Goal: Use online tool/utility: Utilize a website feature to perform a specific function

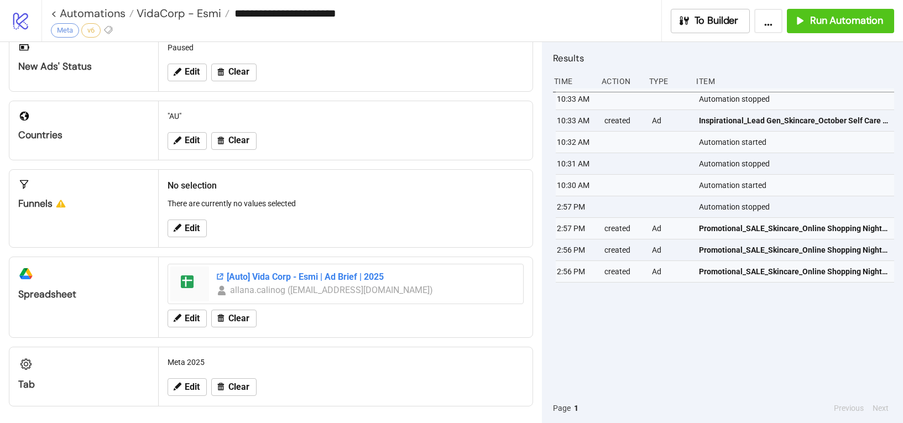
scroll to position [268, 0]
click at [202, 17] on span "VidaCorp - Esmi" at bounding box center [177, 13] width 87 height 14
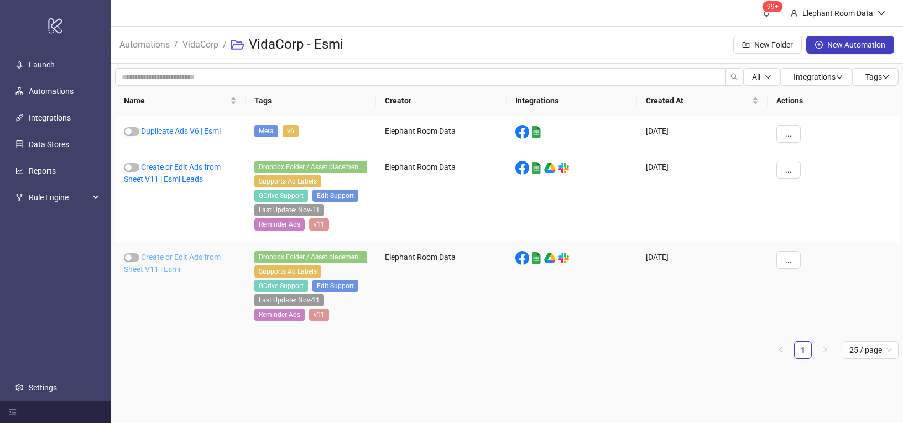
click at [191, 253] on link "Create or Edit Ads from Sheet V11 | Esmi" at bounding box center [172, 263] width 97 height 21
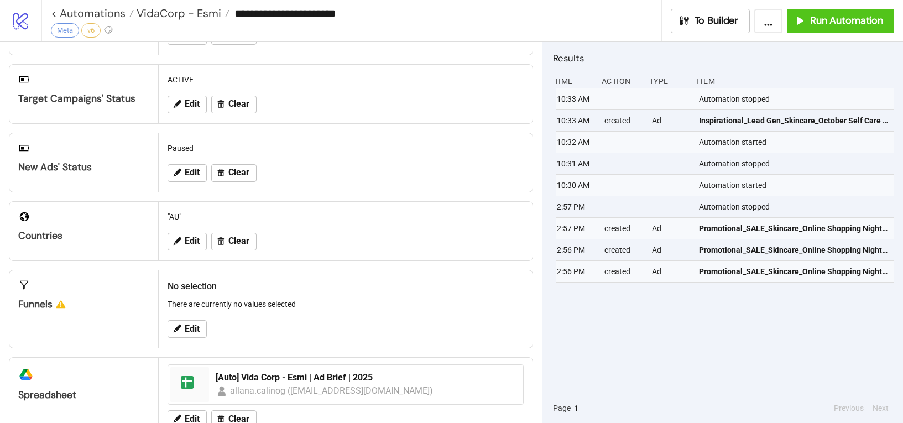
type input "**********"
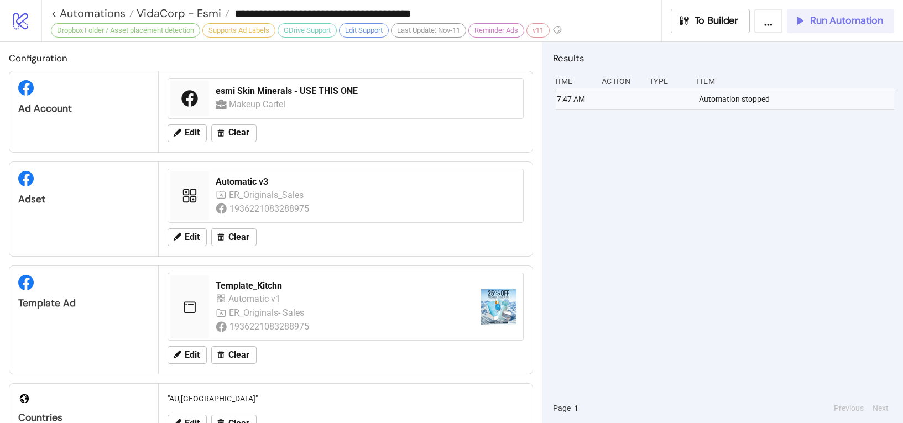
click at [809, 24] on div "Run Automation" at bounding box center [839, 20] width 90 height 13
click at [807, 30] on button "Run Automation" at bounding box center [840, 21] width 107 height 24
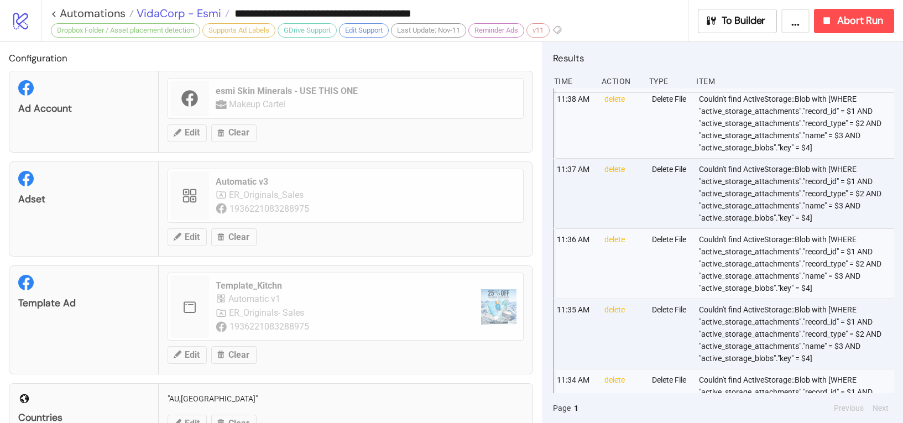
click at [194, 13] on span "VidaCorp - Esmi" at bounding box center [177, 13] width 87 height 14
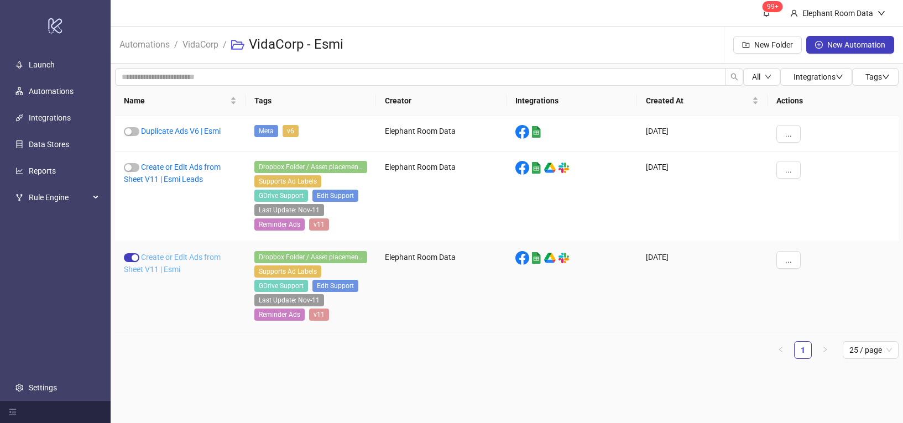
click at [210, 258] on link "Create or Edit Ads from Sheet V11 | Esmi" at bounding box center [172, 263] width 97 height 21
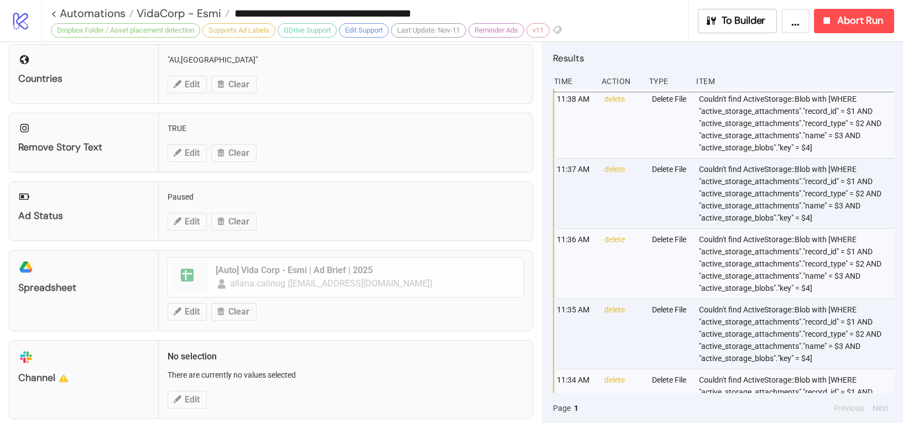
scroll to position [423, 0]
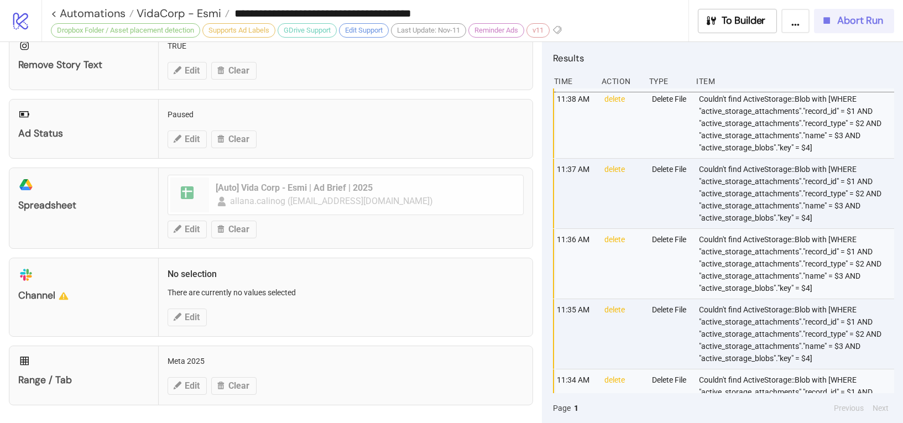
click at [871, 24] on span "Abort Run" at bounding box center [861, 20] width 46 height 13
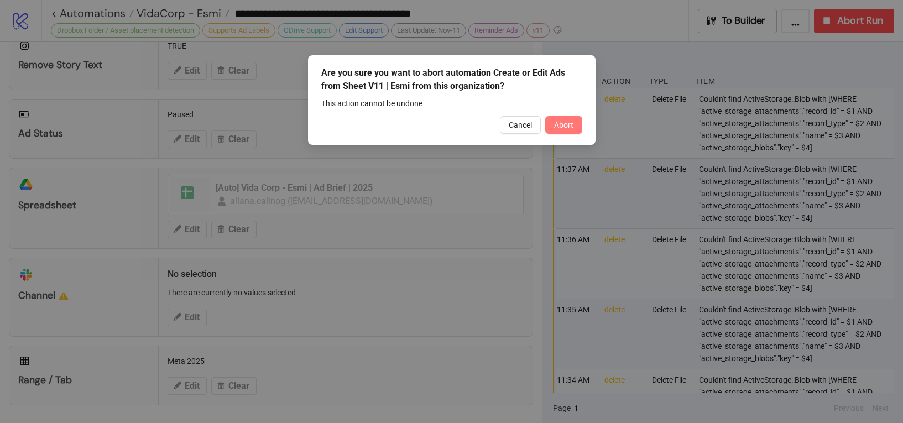
click at [578, 126] on button "Abort" at bounding box center [563, 125] width 37 height 18
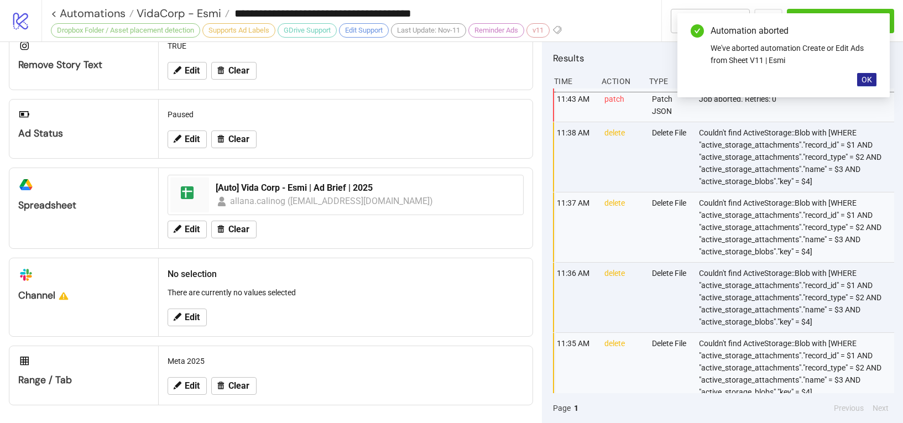
click at [870, 83] on span "OK" at bounding box center [867, 79] width 11 height 9
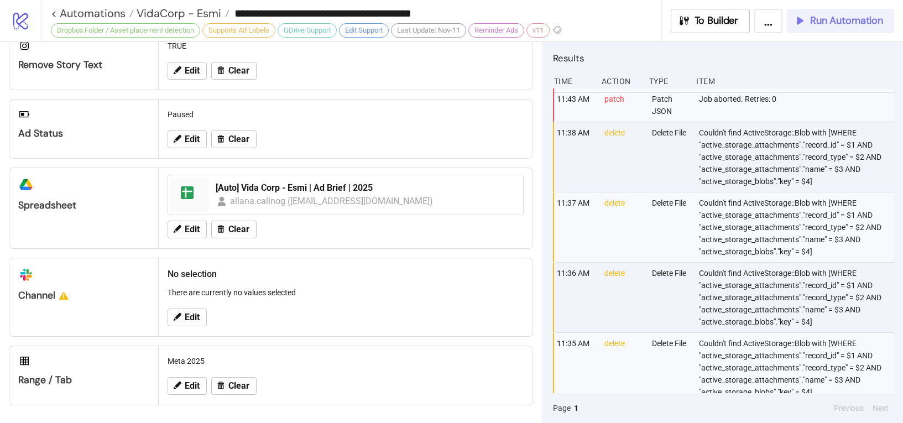
click at [859, 25] on span "Run Automation" at bounding box center [846, 20] width 73 height 13
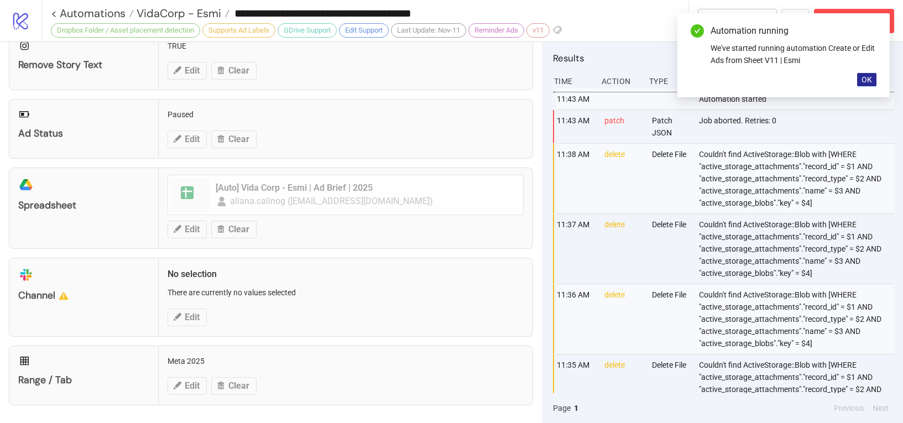
click at [860, 80] on button "OK" at bounding box center [866, 79] width 19 height 13
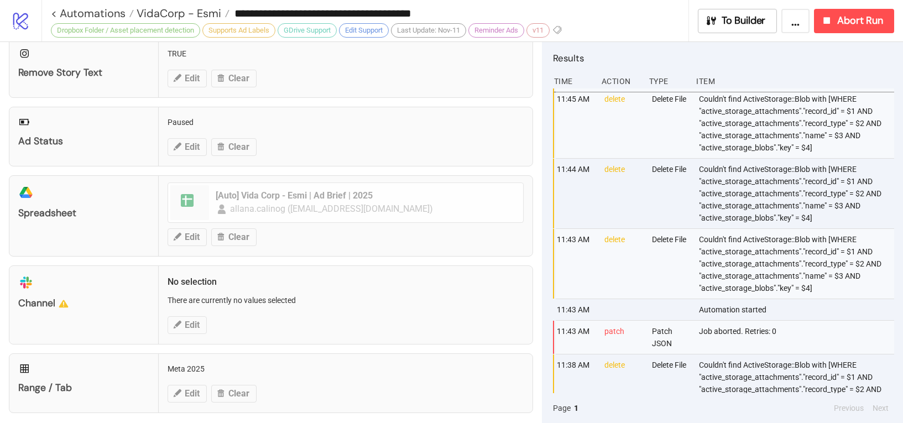
scroll to position [227, 0]
